Goal: Navigation & Orientation: Find specific page/section

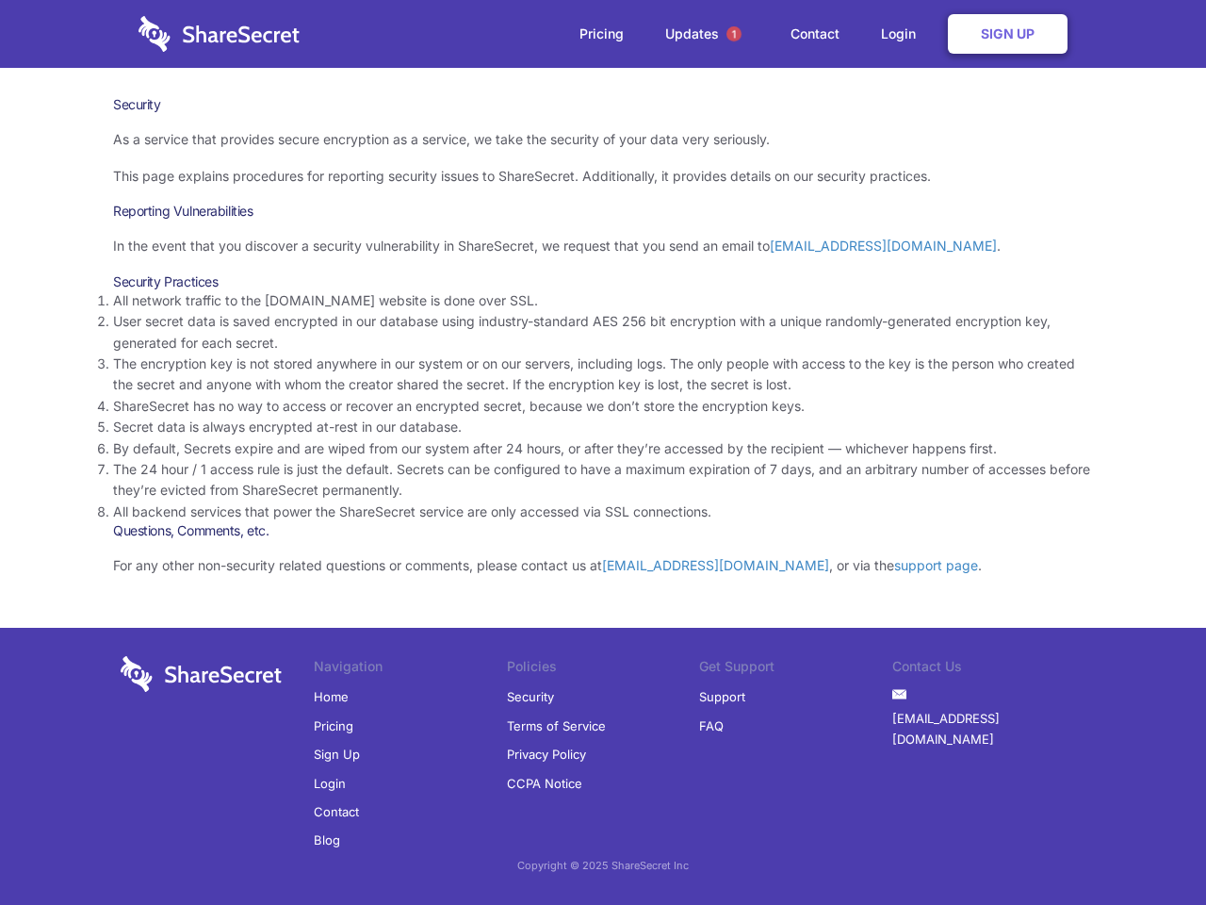
click at [603, 452] on li "By default, Secrets expire and are wiped from our system after 24 hours, or aft…" at bounding box center [603, 448] width 980 height 21
click at [734, 34] on span "1" at bounding box center [734, 33] width 15 height 15
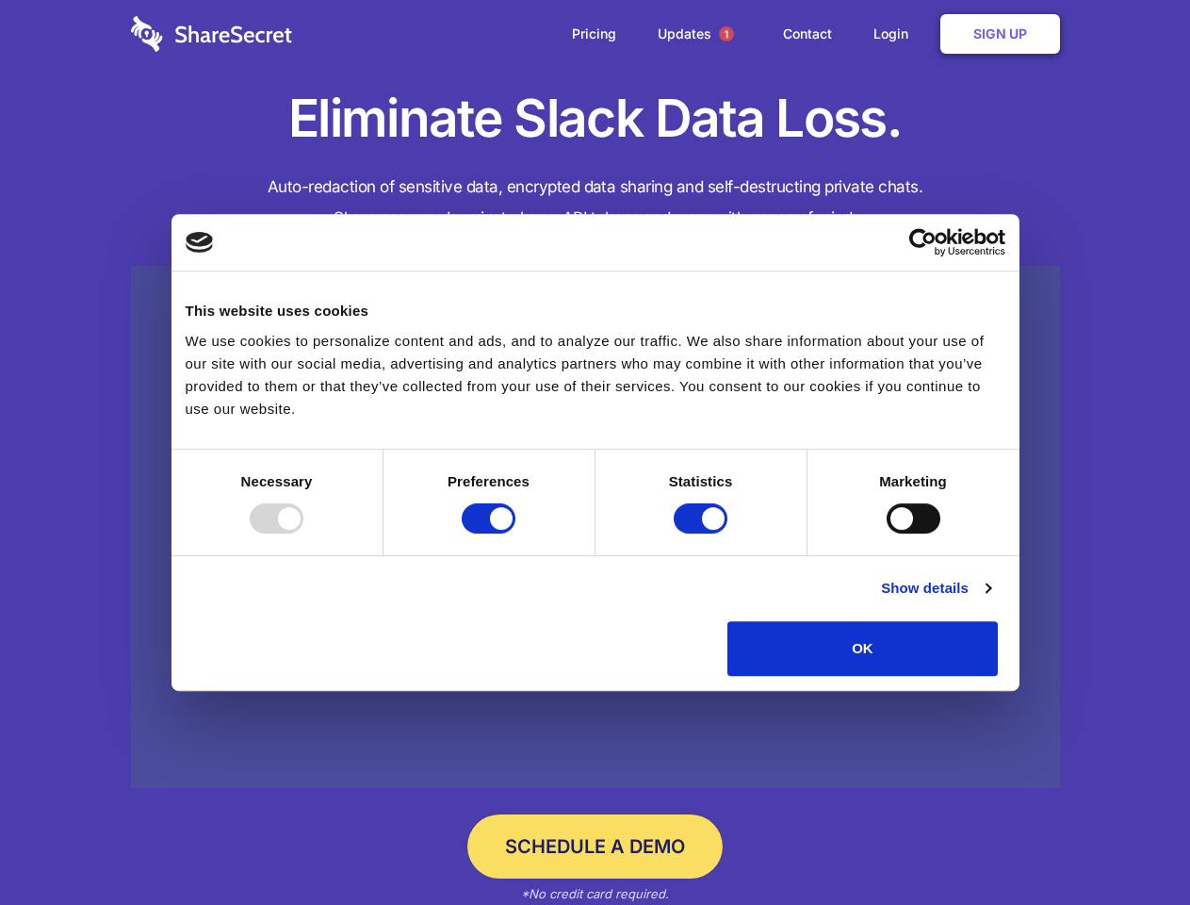
click at [303, 533] on div at bounding box center [277, 518] width 54 height 30
click at [516, 533] on input "Preferences" at bounding box center [489, 518] width 54 height 30
checkbox input "false"
click at [703, 533] on input "Statistics" at bounding box center [701, 518] width 54 height 30
checkbox input "false"
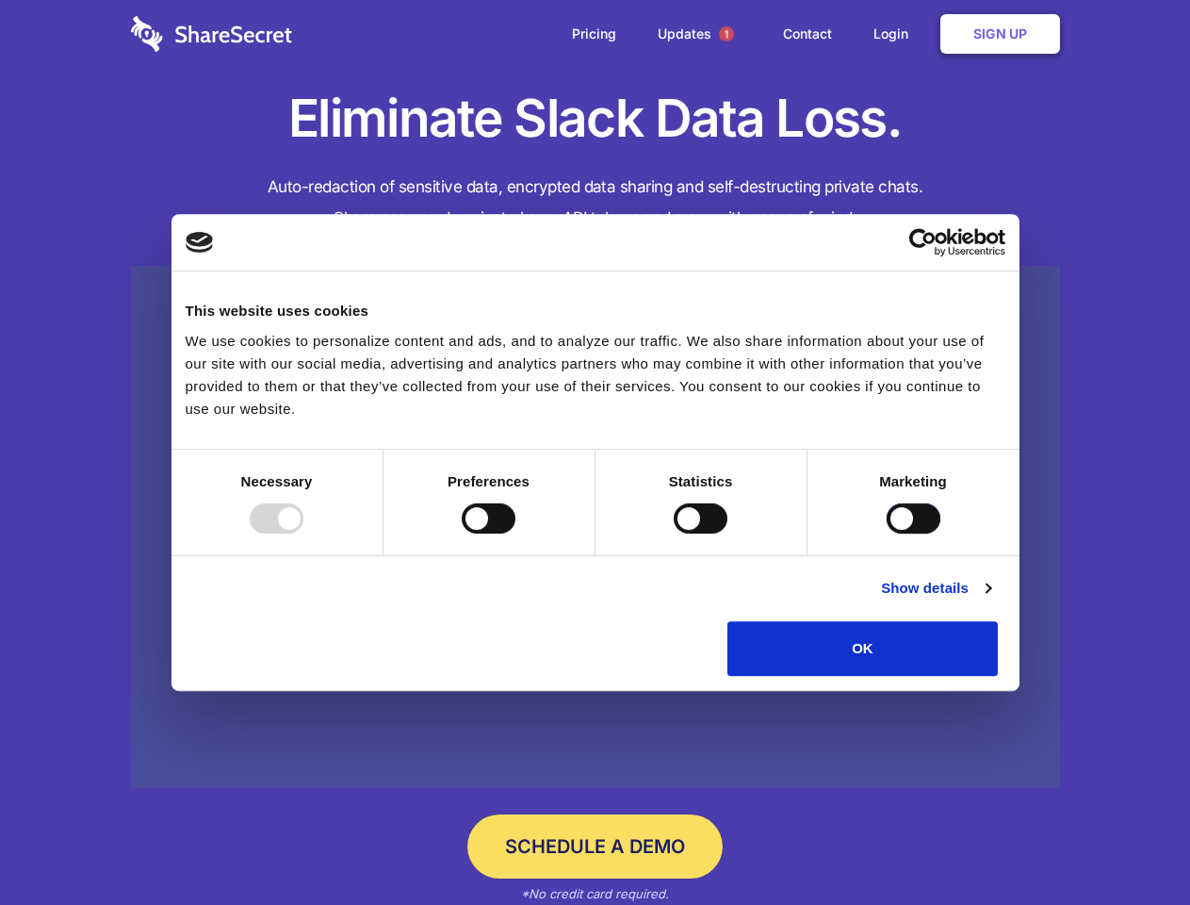
click at [887, 533] on input "Marketing" at bounding box center [914, 518] width 54 height 30
checkbox input "true"
click at [990, 599] on link "Show details" at bounding box center [935, 588] width 109 height 23
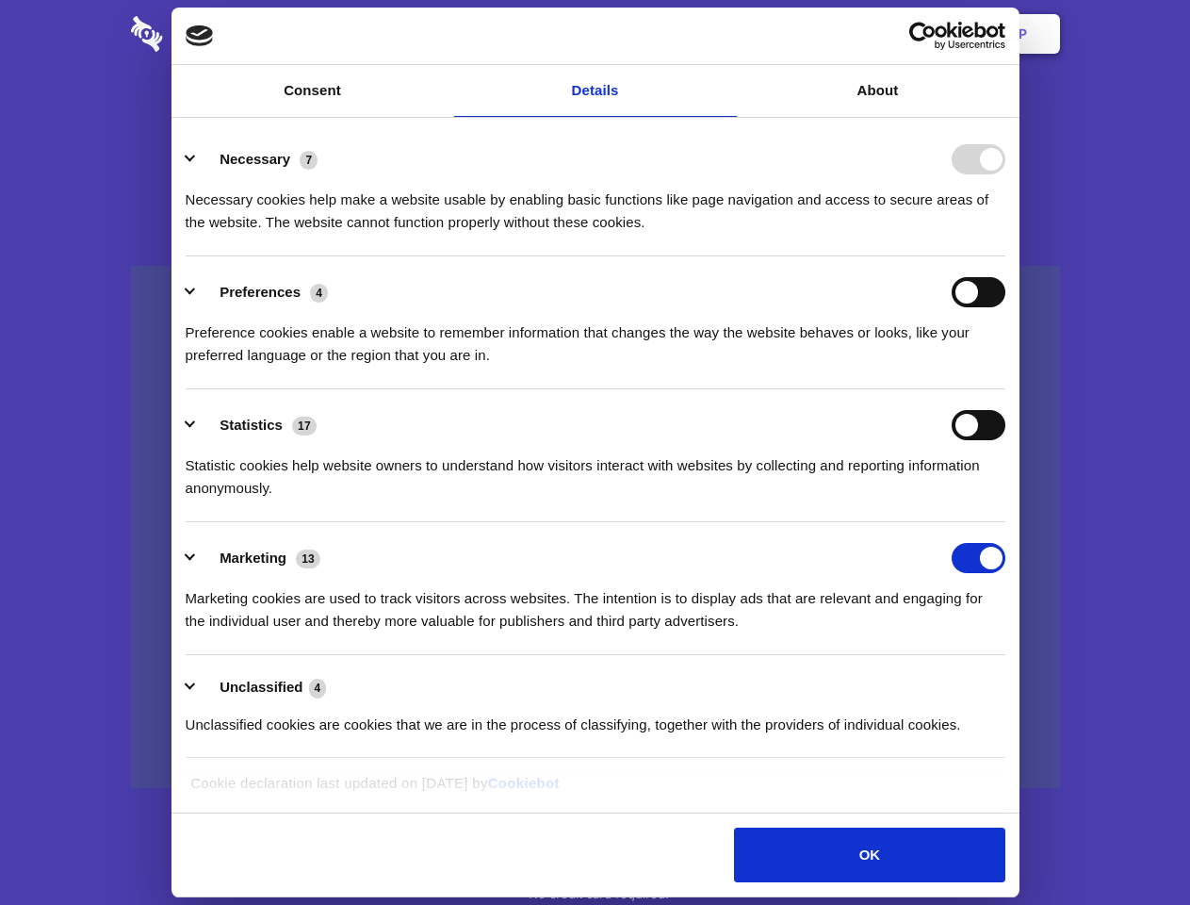
click at [1006, 256] on li "Necessary 7 Necessary cookies help make a website usable by enabling basic func…" at bounding box center [596, 189] width 820 height 133
click at [726, 34] on span "1" at bounding box center [726, 33] width 15 height 15
